Goal: Complete application form

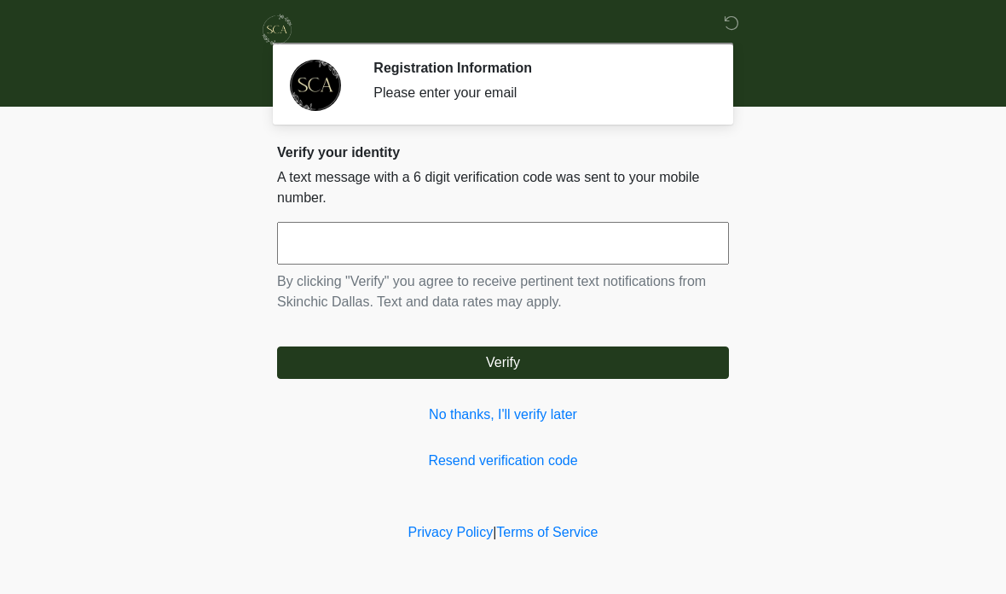
click at [644, 244] on input "text" at bounding box center [503, 243] width 452 height 43
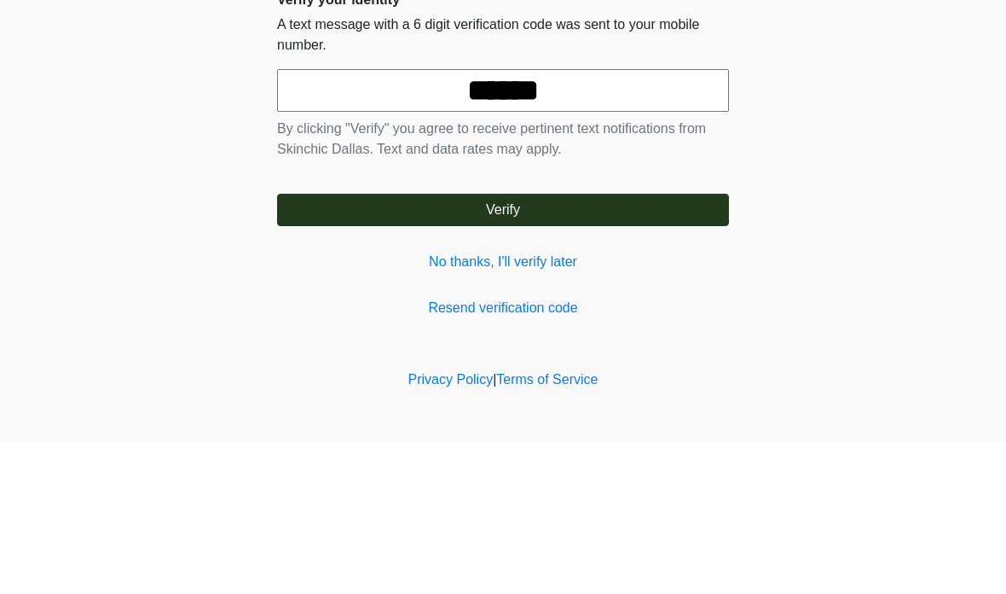
type input "******"
click at [503, 346] on button "Verify" at bounding box center [503, 362] width 452 height 32
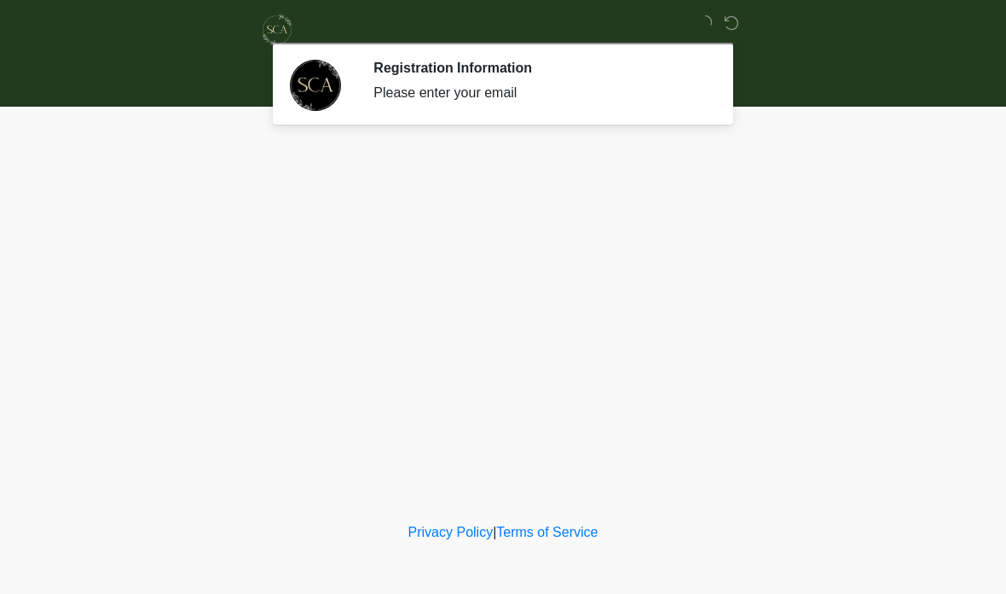
click at [894, 119] on body "‎ ‎ Registration Information Please enter your email Please connect to Wi-Fi no…" at bounding box center [503, 297] width 1006 height 594
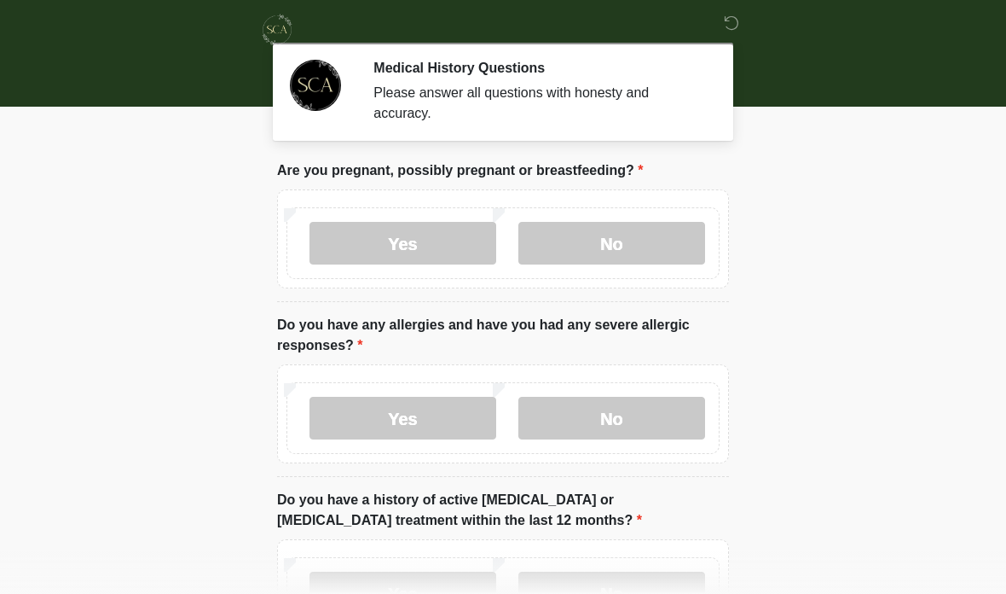
click at [638, 241] on label "No" at bounding box center [611, 243] width 187 height 43
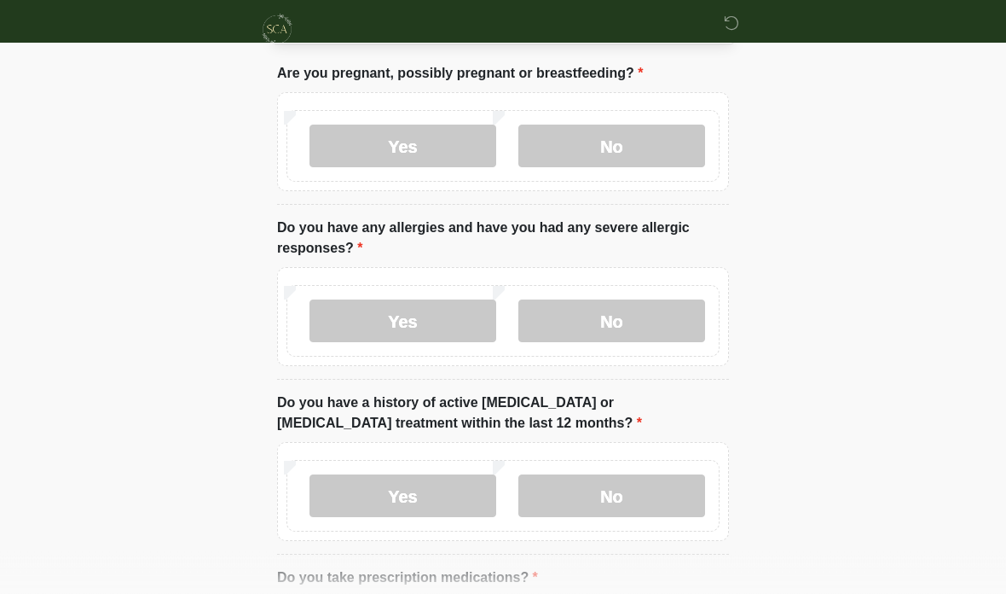
scroll to position [97, 0]
click at [668, 316] on label "No" at bounding box center [611, 320] width 187 height 43
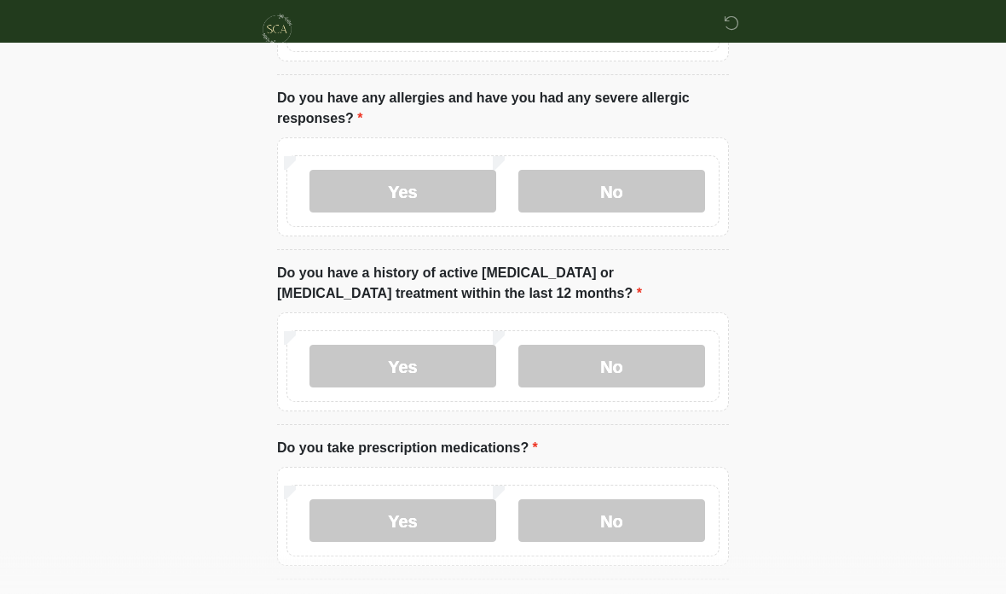
scroll to position [247, 0]
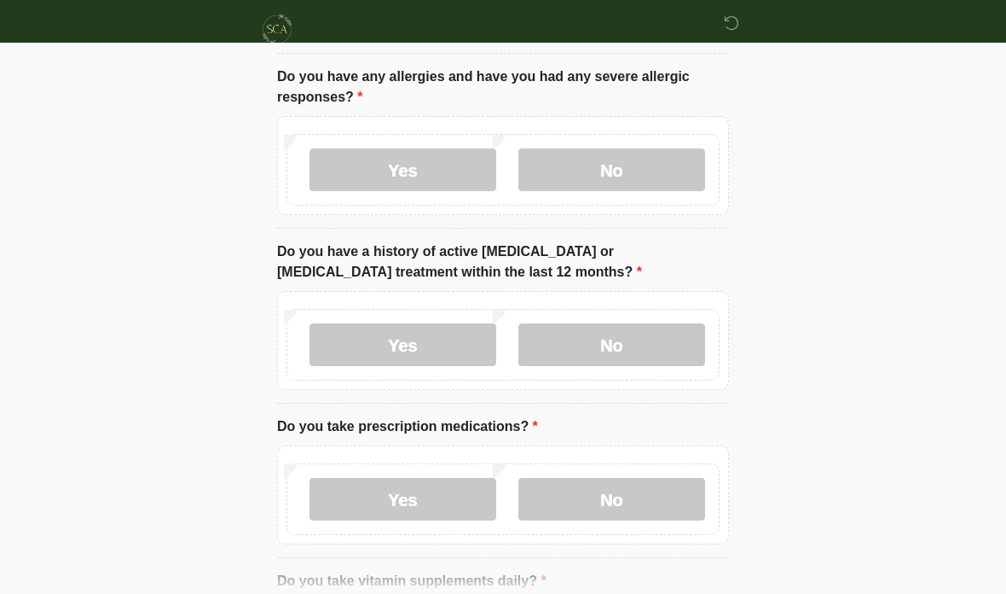
click at [646, 362] on label "No" at bounding box center [611, 345] width 187 height 43
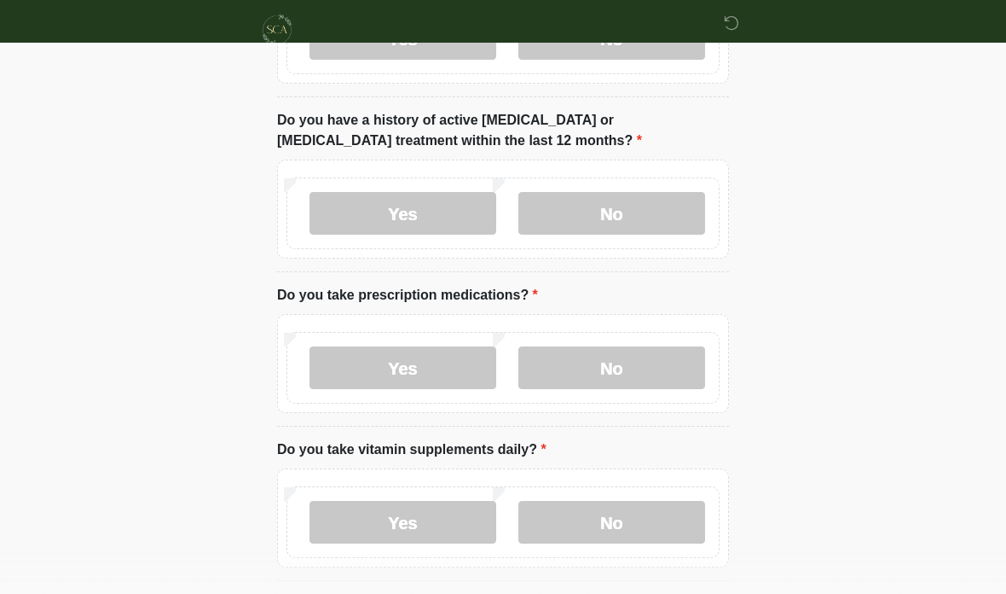
scroll to position [383, 0]
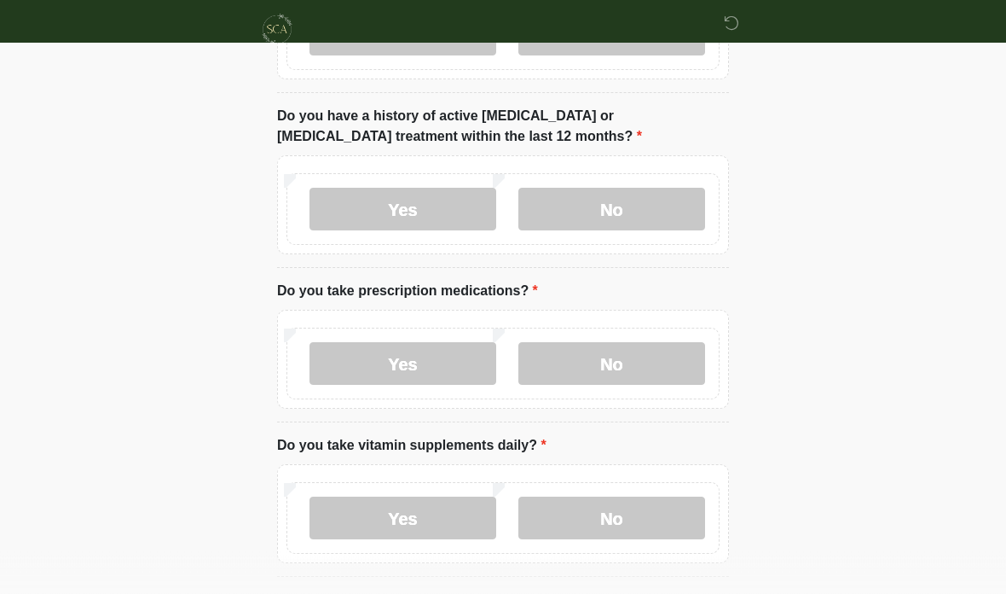
click at [640, 365] on label "No" at bounding box center [611, 364] width 187 height 43
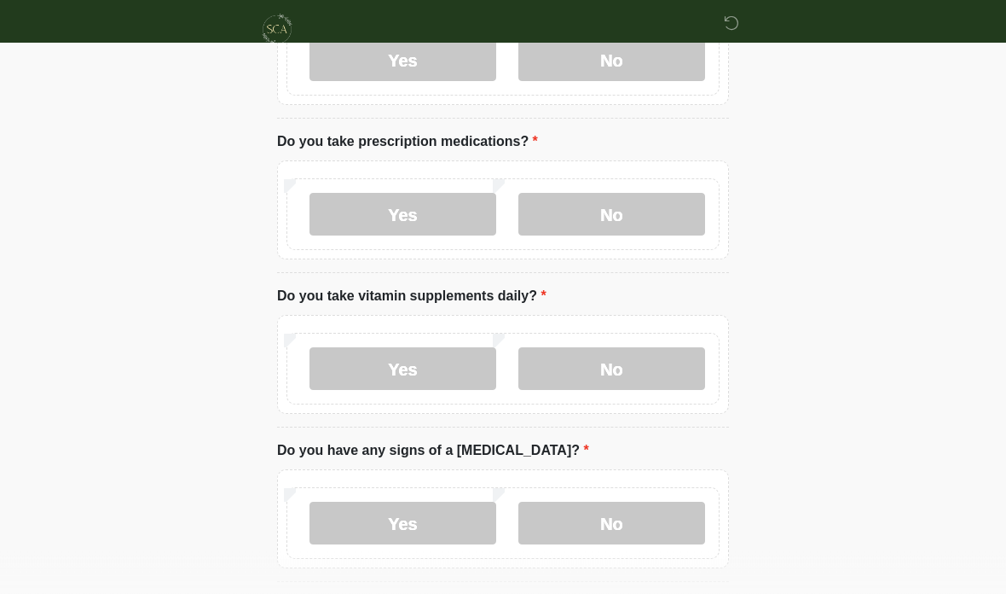
scroll to position [531, 0]
click at [624, 376] on label "No" at bounding box center [611, 370] width 187 height 43
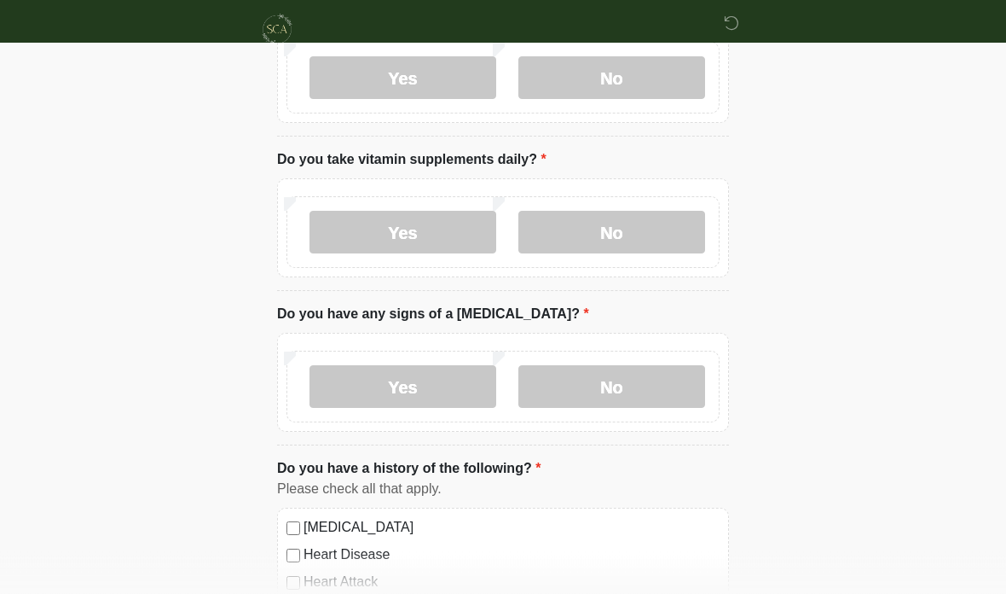
scroll to position [669, 0]
click at [633, 384] on label "No" at bounding box center [611, 386] width 187 height 43
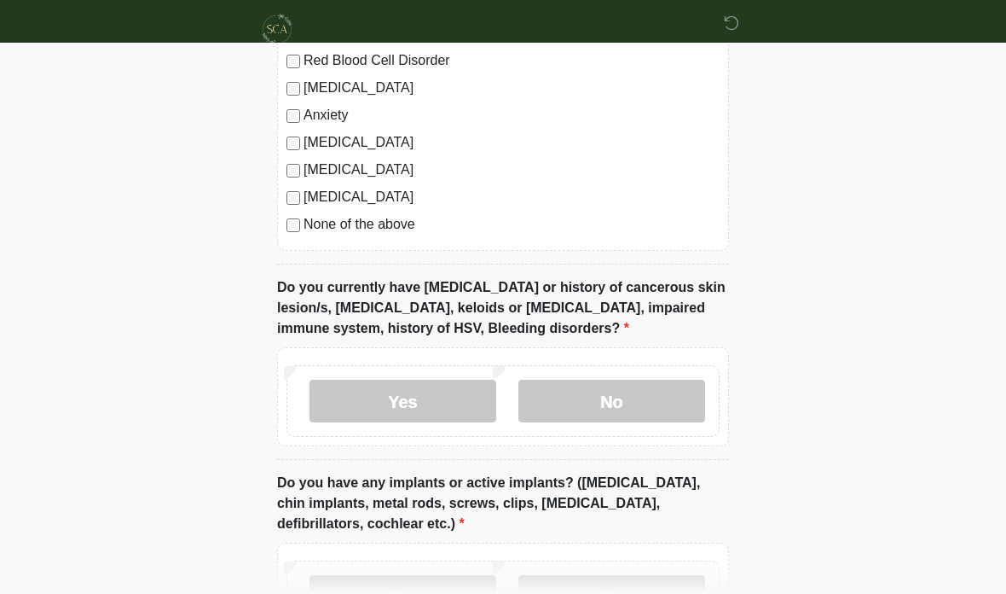
scroll to position [1274, 0]
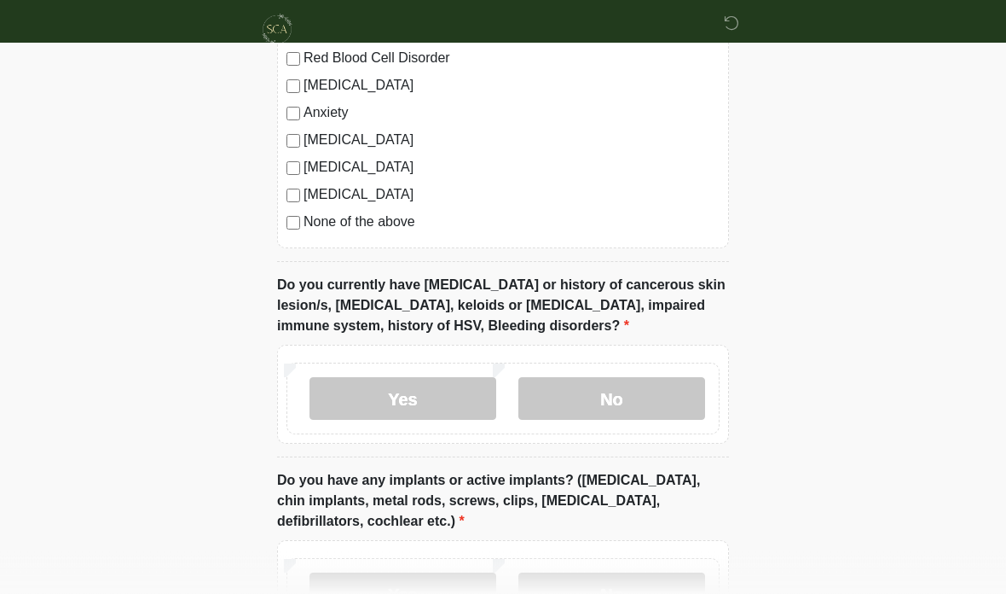
click at [563, 397] on label "No" at bounding box center [611, 399] width 187 height 43
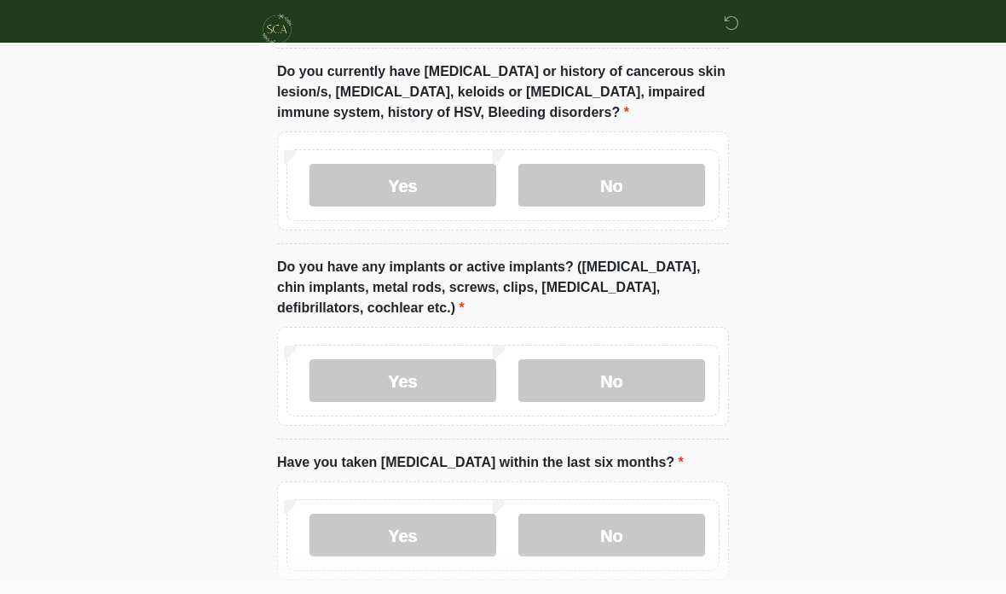
scroll to position [1490, 0]
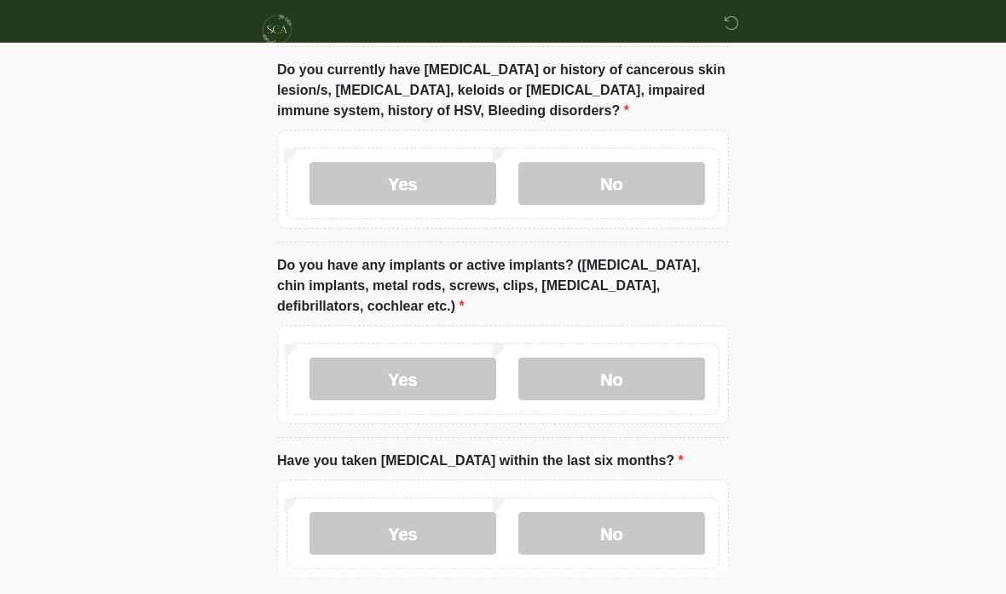
click at [609, 368] on label "No" at bounding box center [611, 378] width 187 height 43
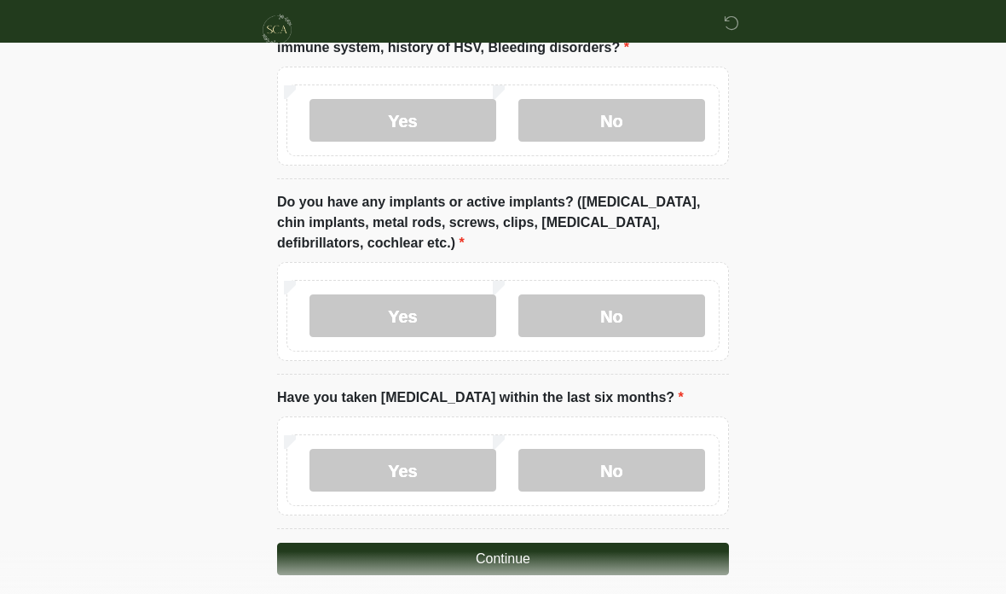
scroll to position [1554, 0]
click at [577, 472] on label "No" at bounding box center [611, 469] width 187 height 43
click at [461, 564] on button "Continue" at bounding box center [503, 558] width 452 height 32
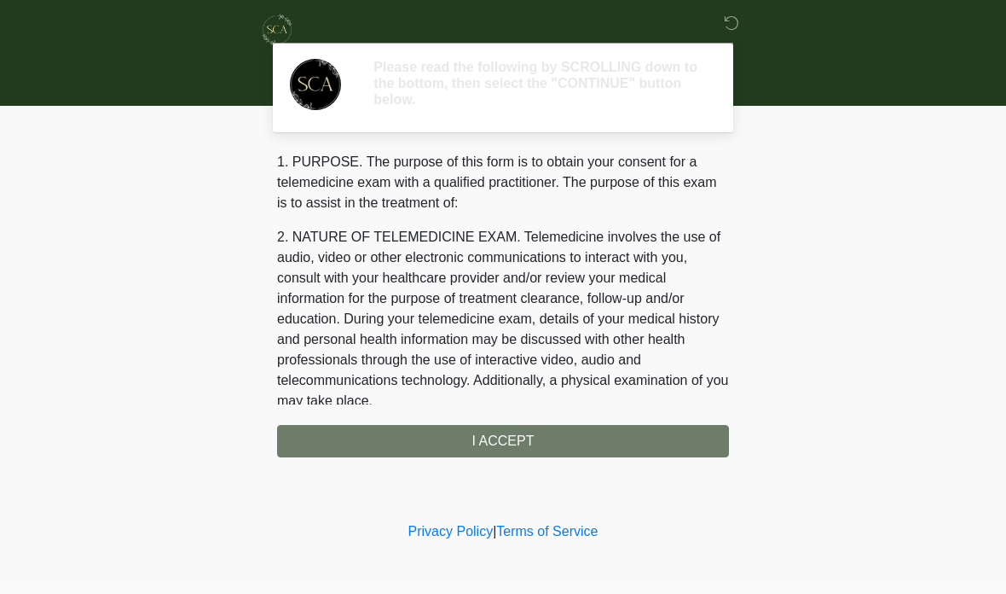
scroll to position [0, 0]
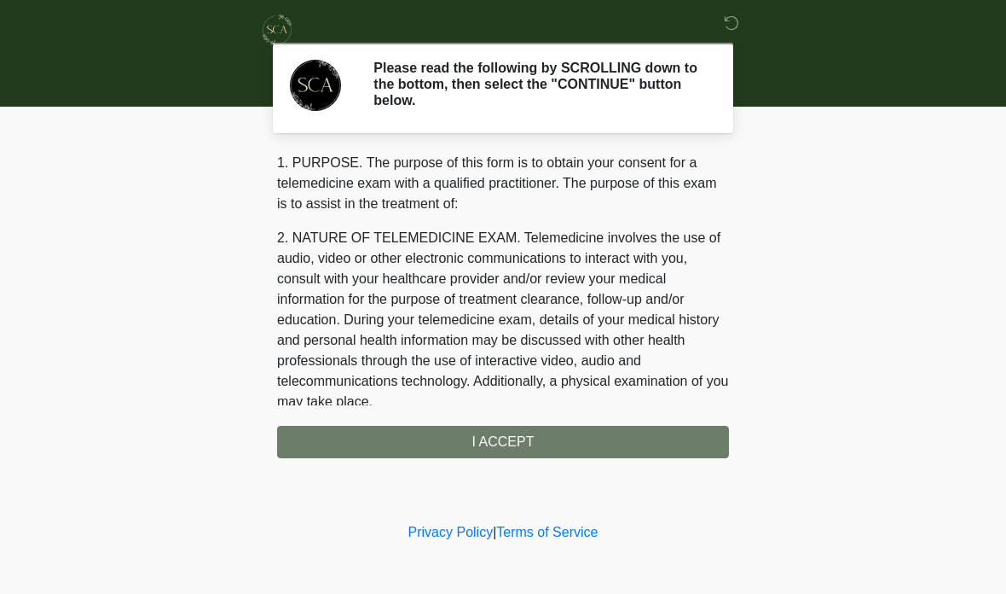
click at [522, 447] on div "1. PURPOSE. The purpose of this form is to obtain your consent for a telemedici…" at bounding box center [503, 305] width 452 height 305
click at [519, 441] on div "1. PURPOSE. The purpose of this form is to obtain your consent for a telemedici…" at bounding box center [503, 305] width 452 height 305
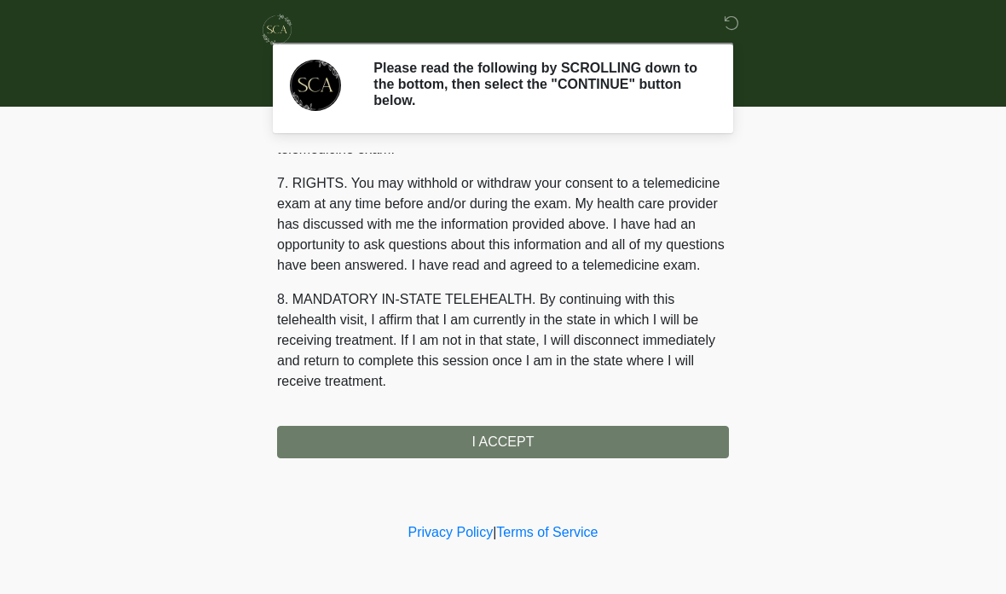
scroll to position [737, 0]
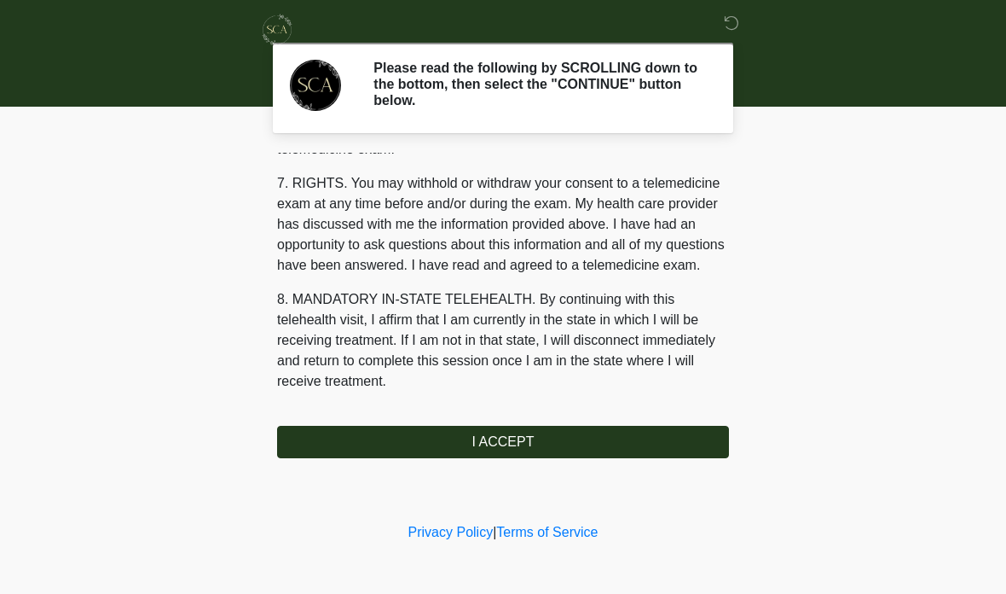
click at [524, 434] on button "I ACCEPT" at bounding box center [503, 442] width 452 height 32
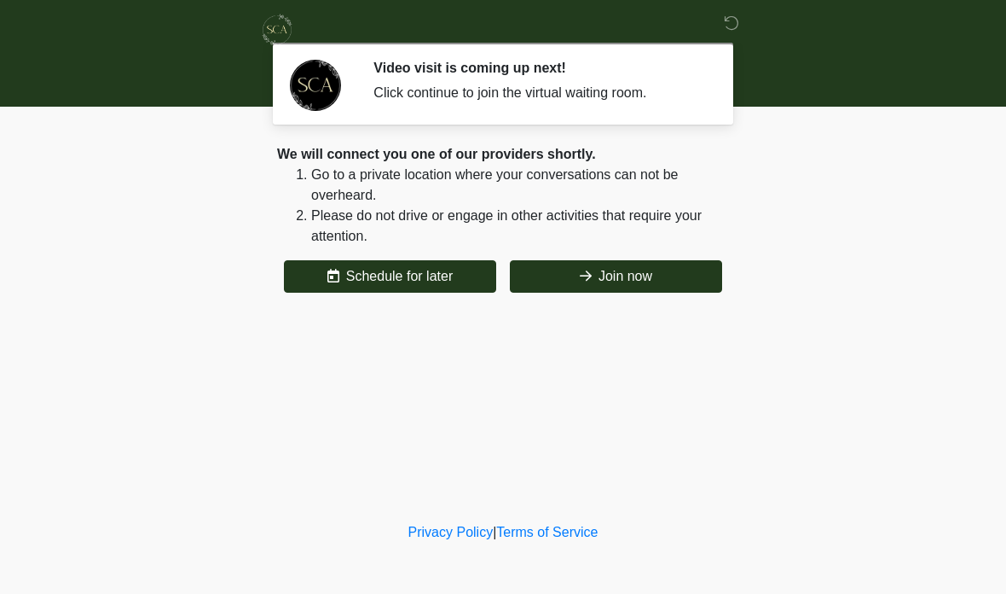
click at [649, 277] on button "Join now" at bounding box center [616, 276] width 212 height 32
